Goal: Task Accomplishment & Management: Manage account settings

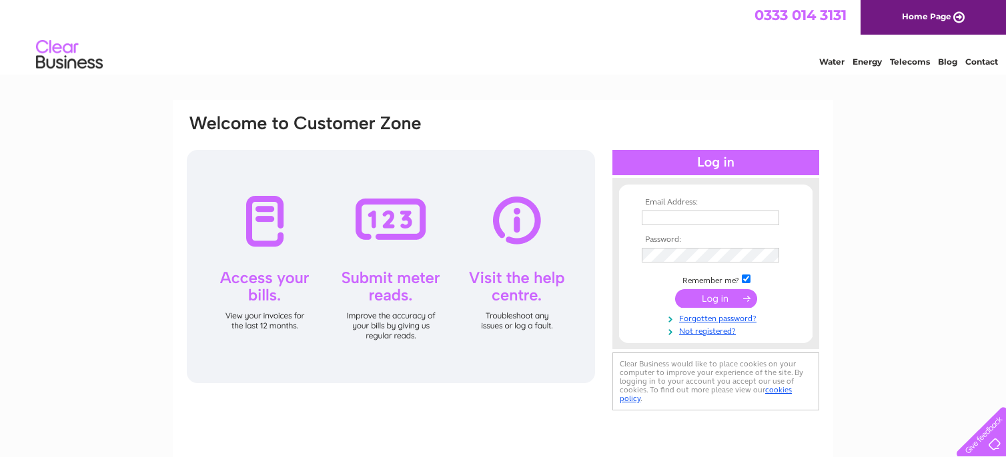
type input "admin@tron-tech.co.uk"
click at [710, 294] on input "submit" at bounding box center [716, 298] width 82 height 19
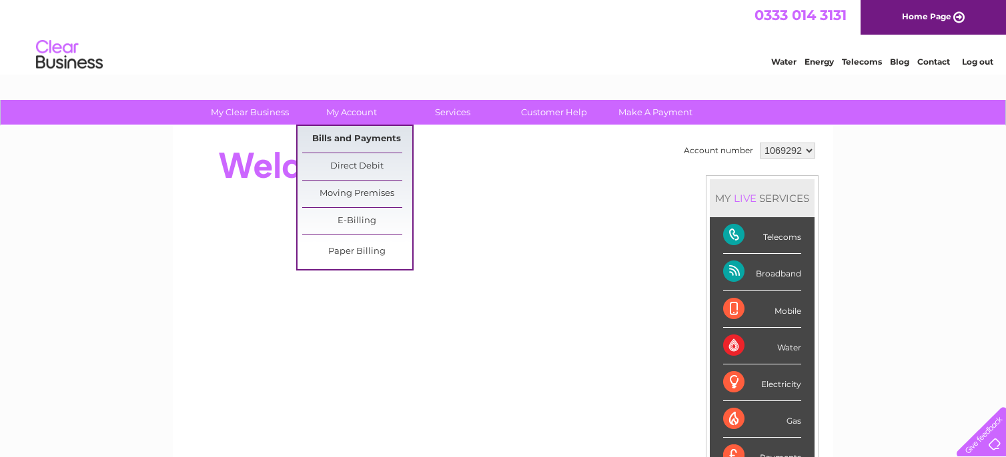
click at [348, 136] on link "Bills and Payments" at bounding box center [357, 139] width 110 height 27
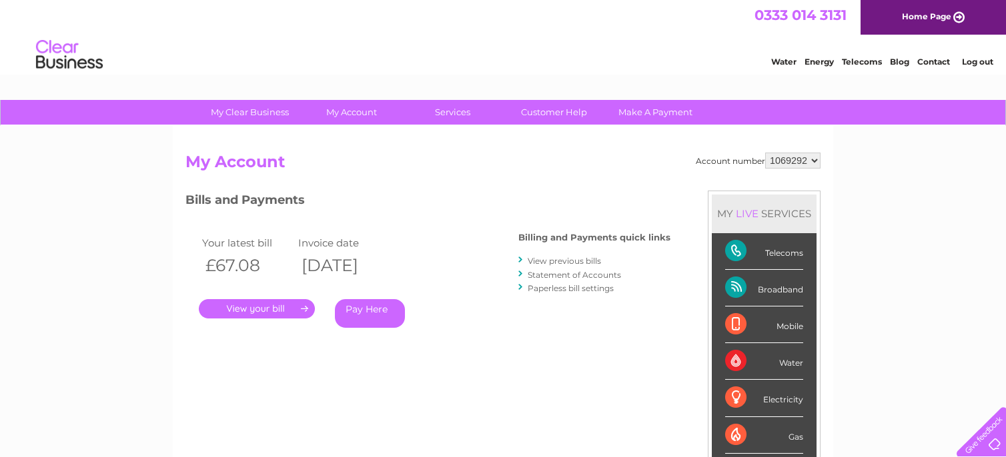
click at [263, 307] on link "." at bounding box center [257, 308] width 116 height 19
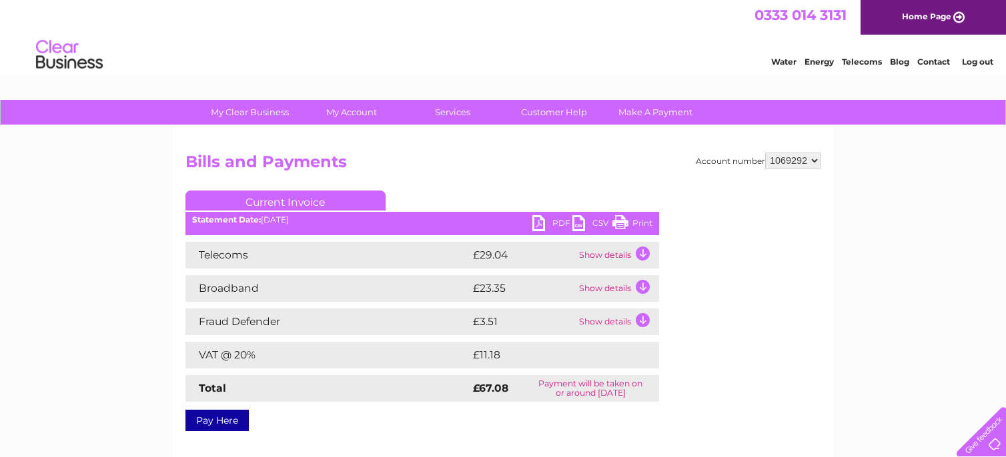
click at [539, 219] on link "PDF" at bounding box center [552, 224] width 40 height 19
click at [972, 60] on link "Log out" at bounding box center [977, 62] width 31 height 10
